Goal: Task Accomplishment & Management: Use online tool/utility

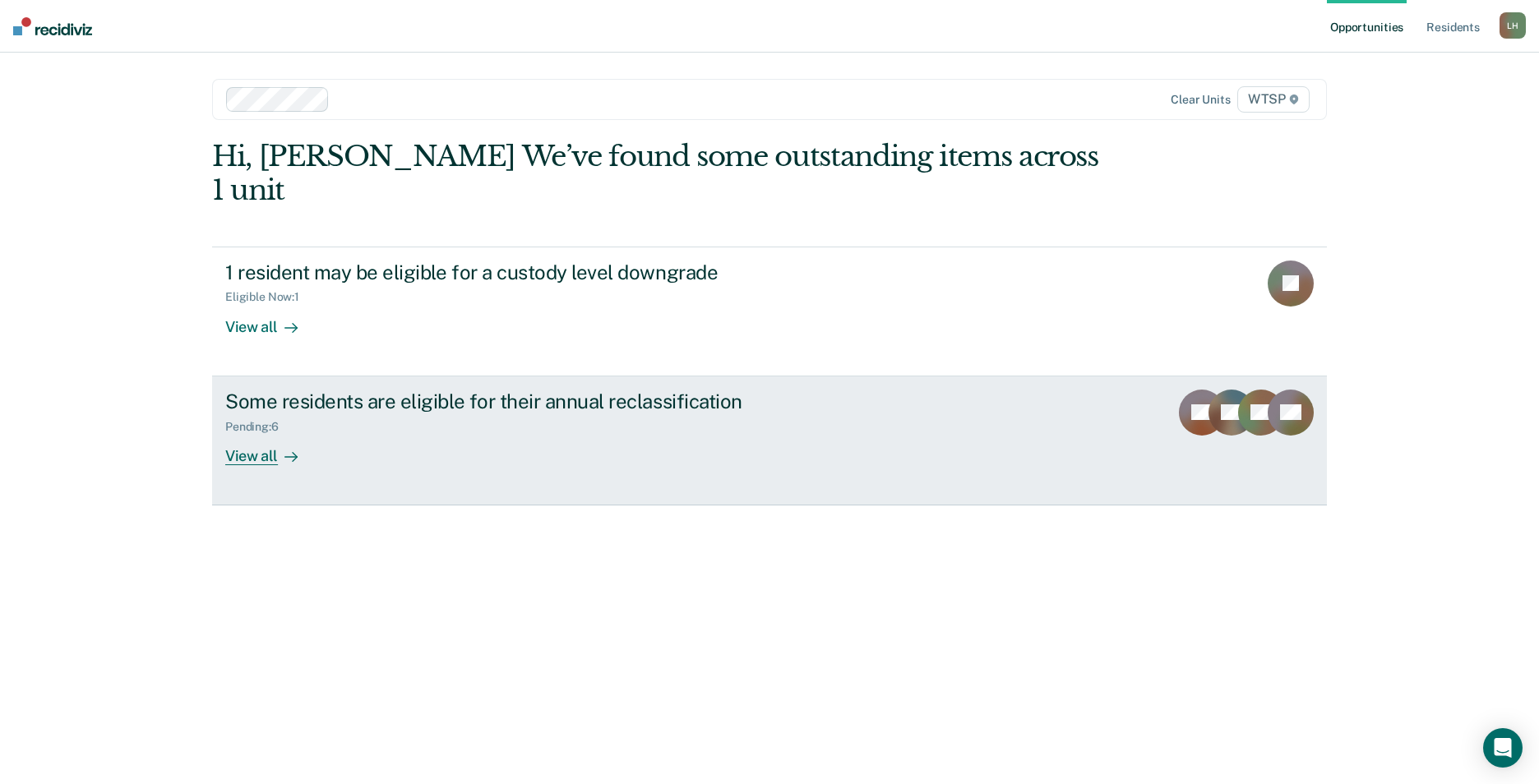
click at [256, 433] on div "View all" at bounding box center [271, 449] width 92 height 32
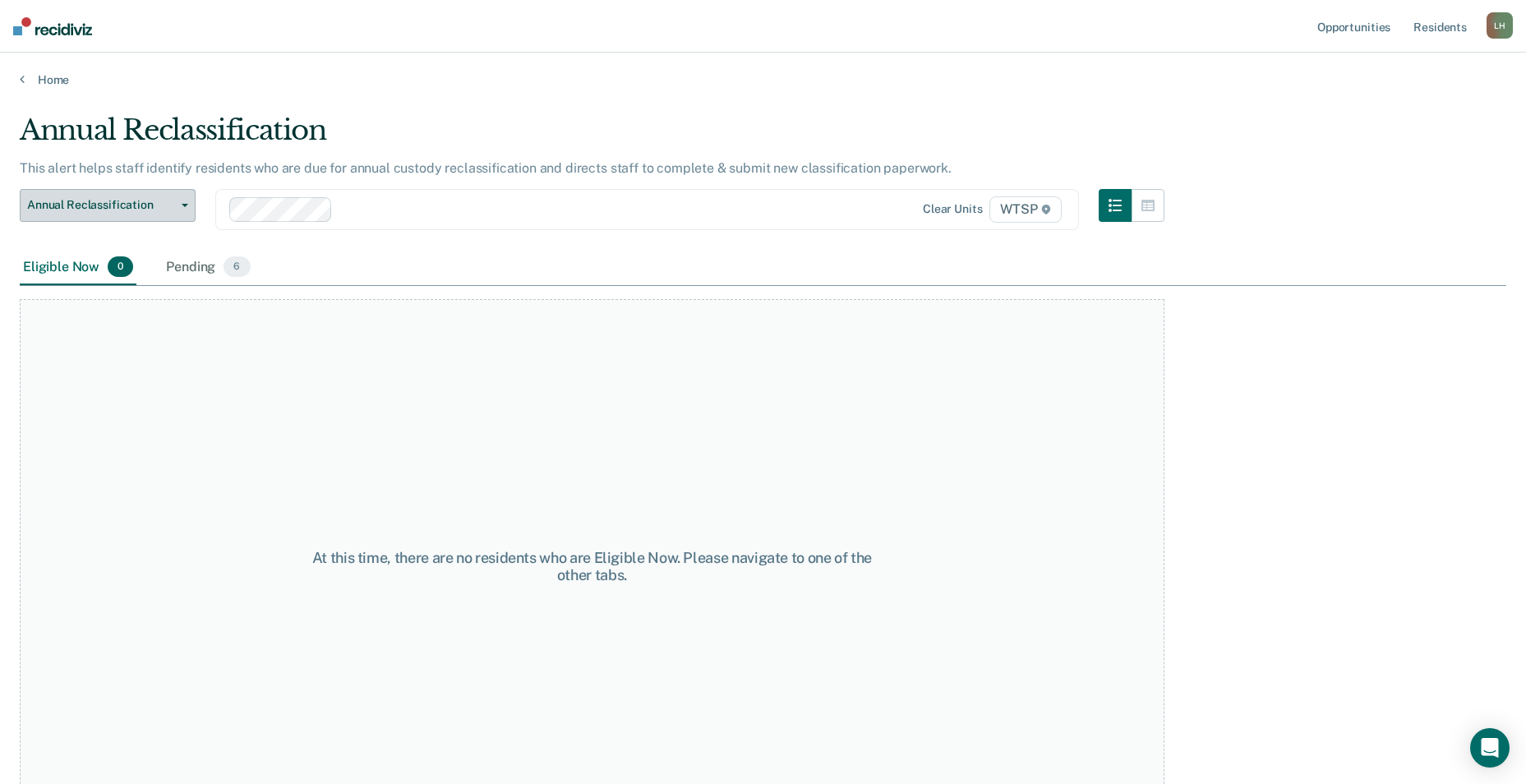
click at [132, 204] on span "Annual Reclassification" at bounding box center [100, 205] width 148 height 14
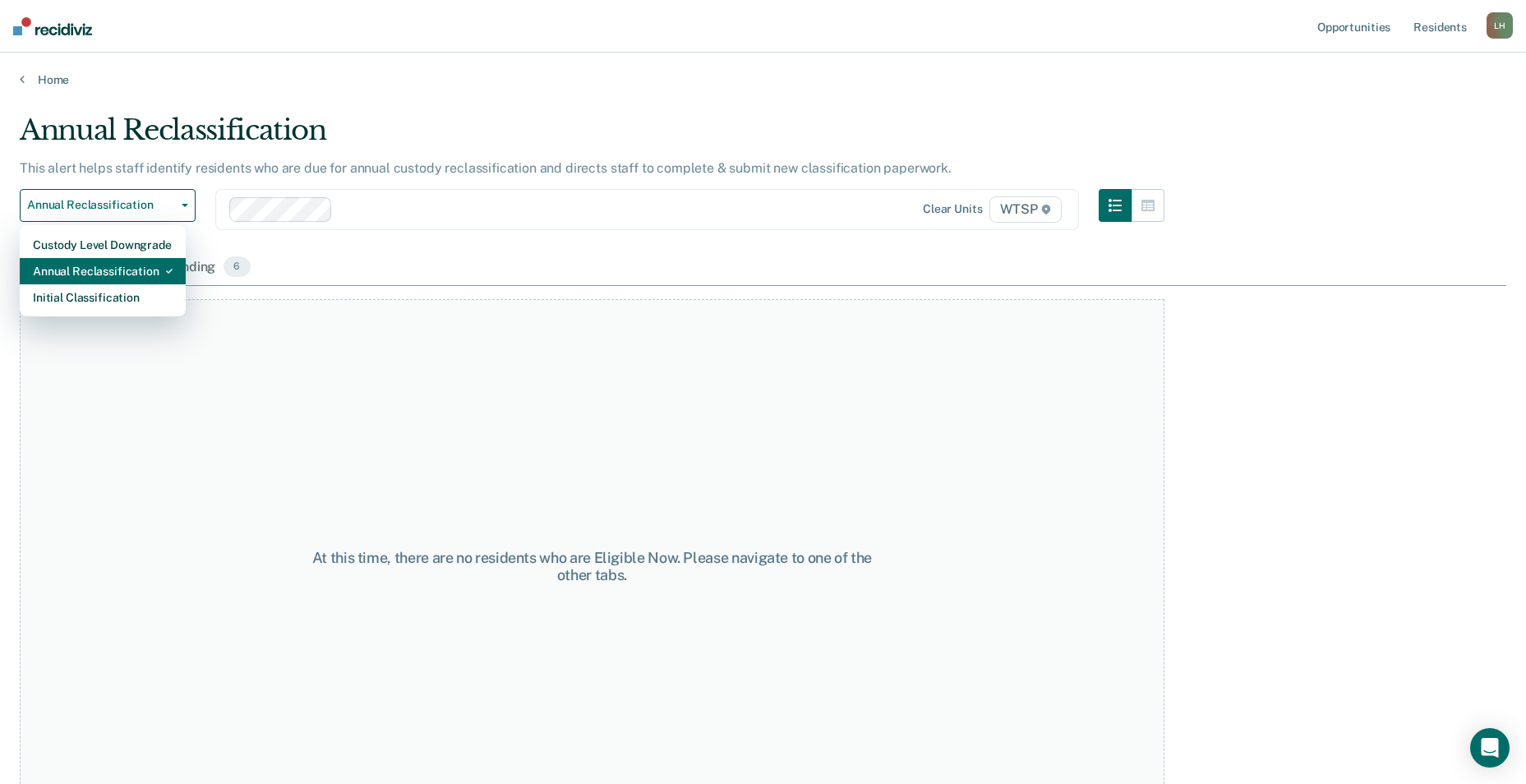
click at [126, 273] on div "Annual Reclassification" at bounding box center [102, 271] width 140 height 26
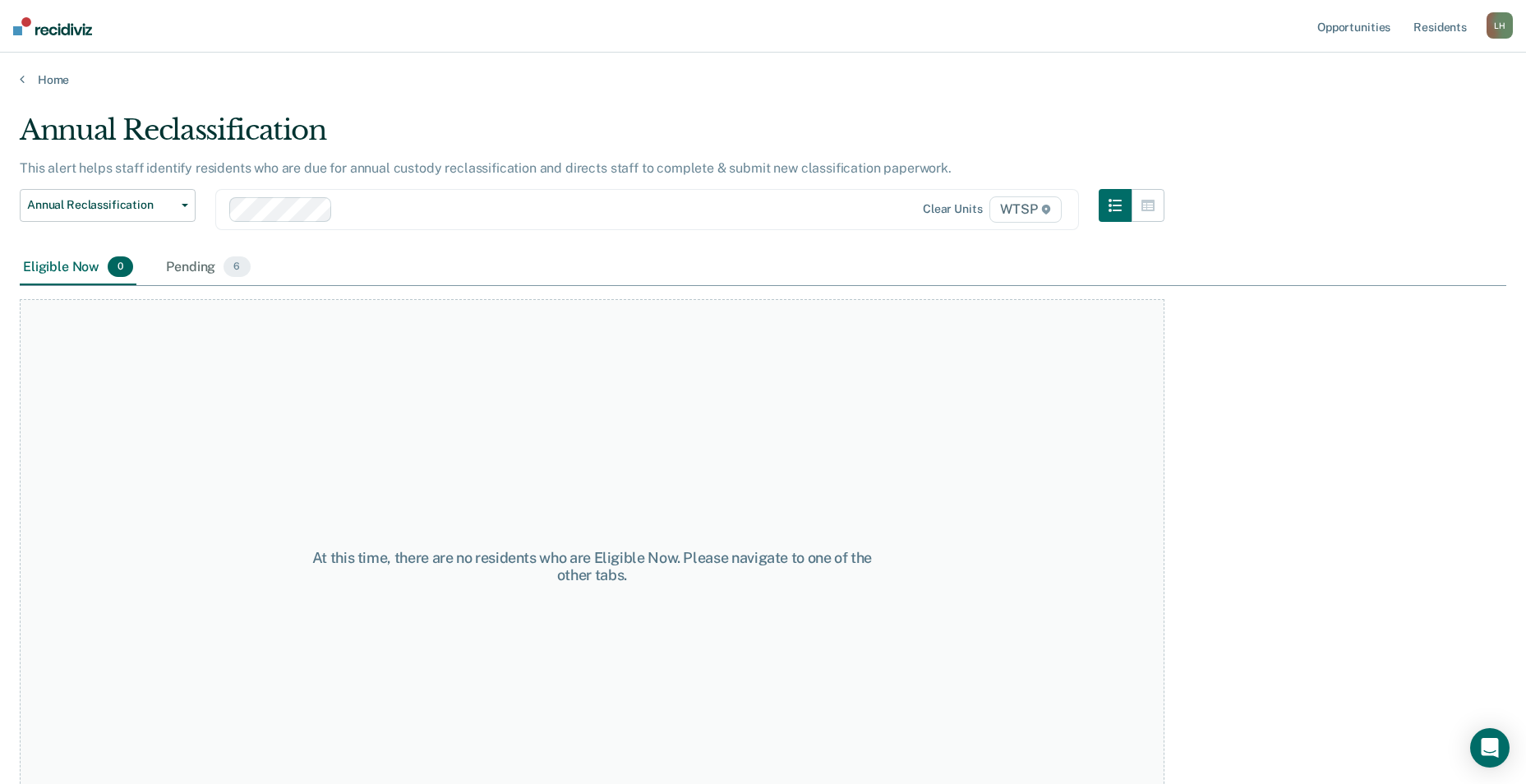
click at [83, 268] on div "Eligible Now 0" at bounding box center [78, 268] width 117 height 36
click at [234, 271] on span "6" at bounding box center [236, 267] width 26 height 22
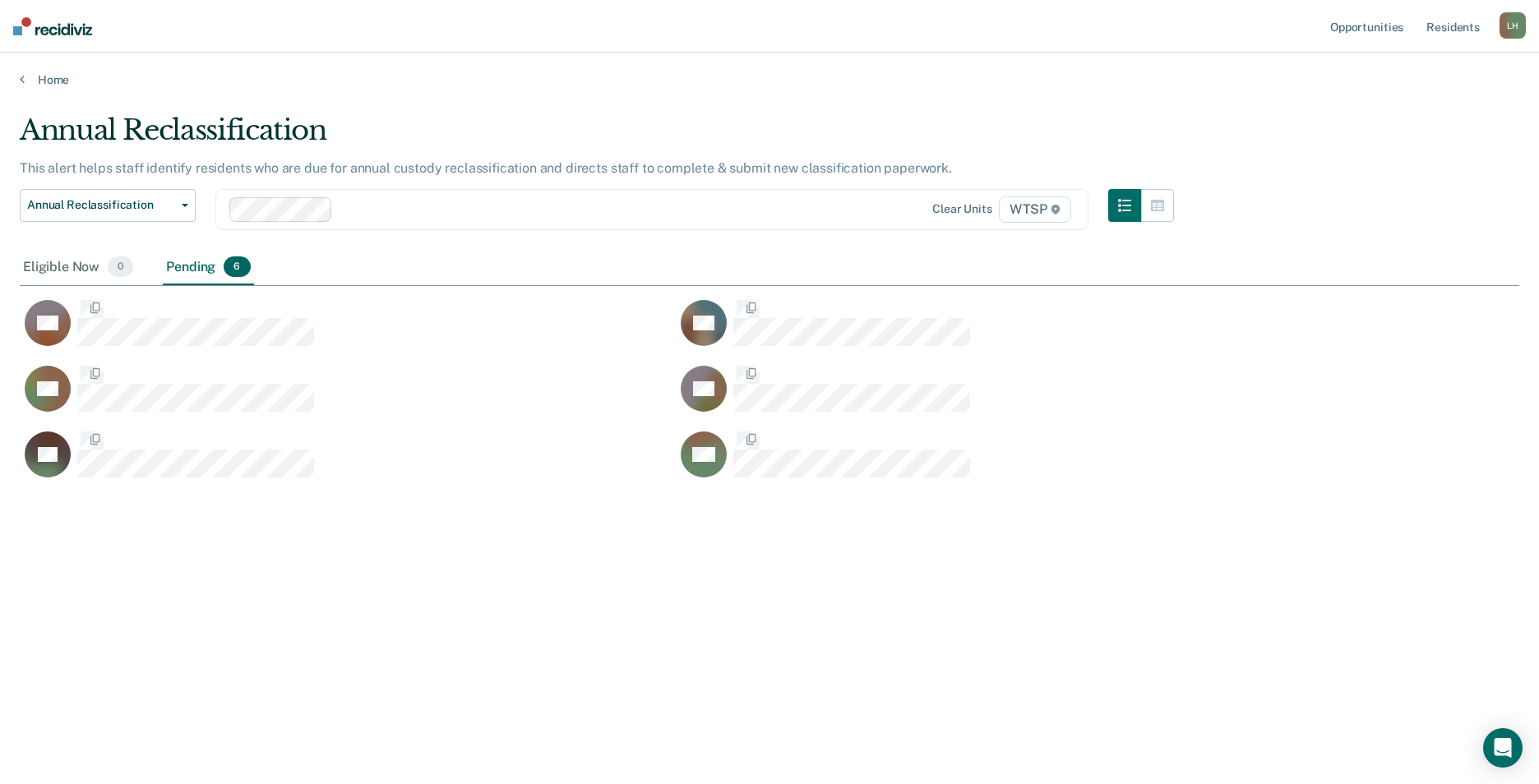
scroll to position [535, 1487]
